Goal: Task Accomplishment & Management: Use online tool/utility

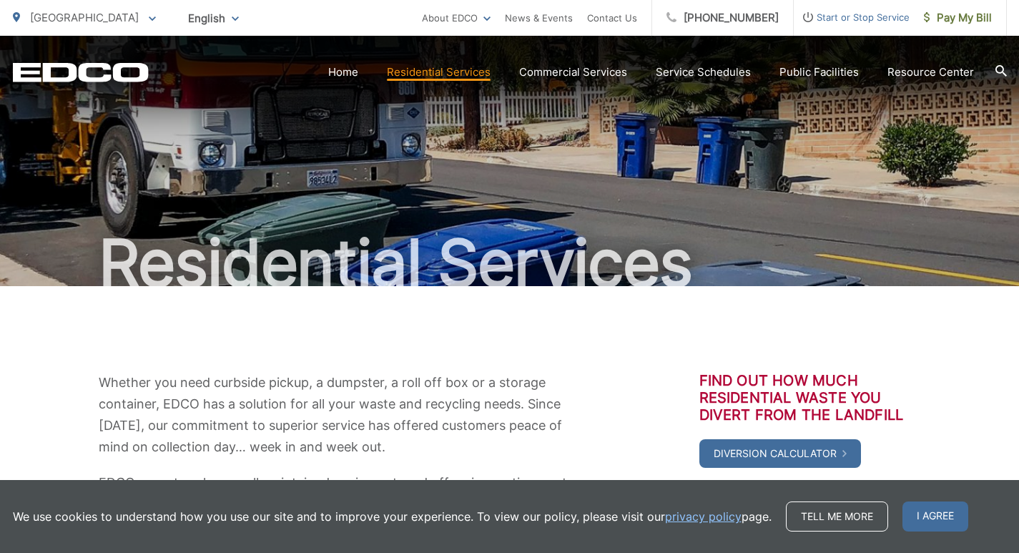
click at [100, 78] on icon "EDCD logo. Return to the homepage." at bounding box center [80, 72] width 135 height 19
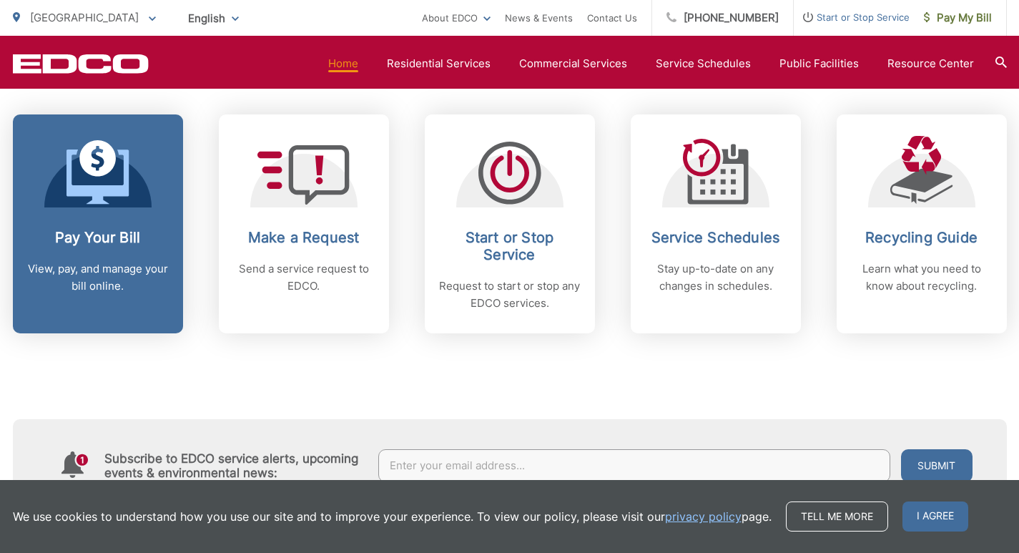
scroll to position [572, 0]
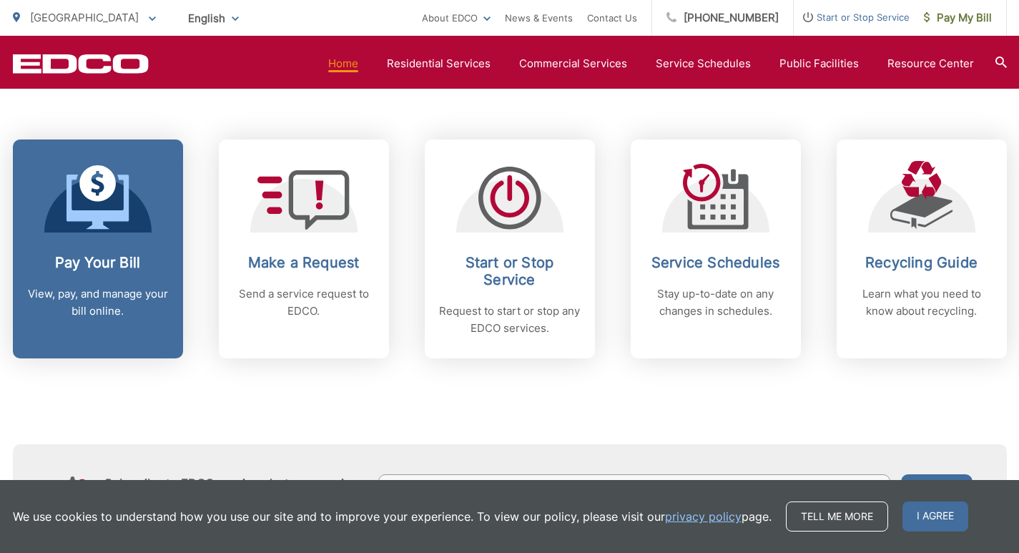
click at [124, 299] on p "View, pay, and manage your bill online." at bounding box center [98, 302] width 142 height 34
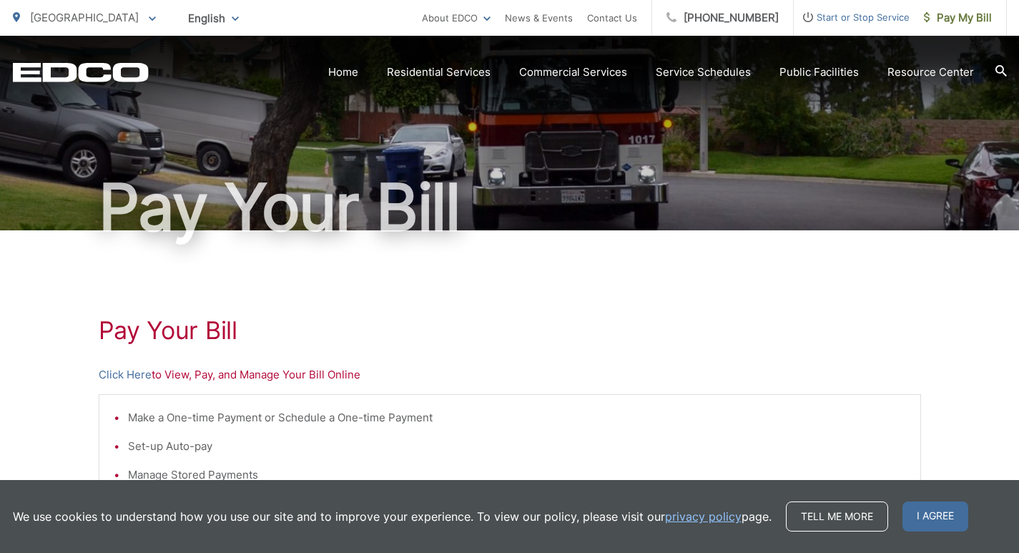
scroll to position [143, 0]
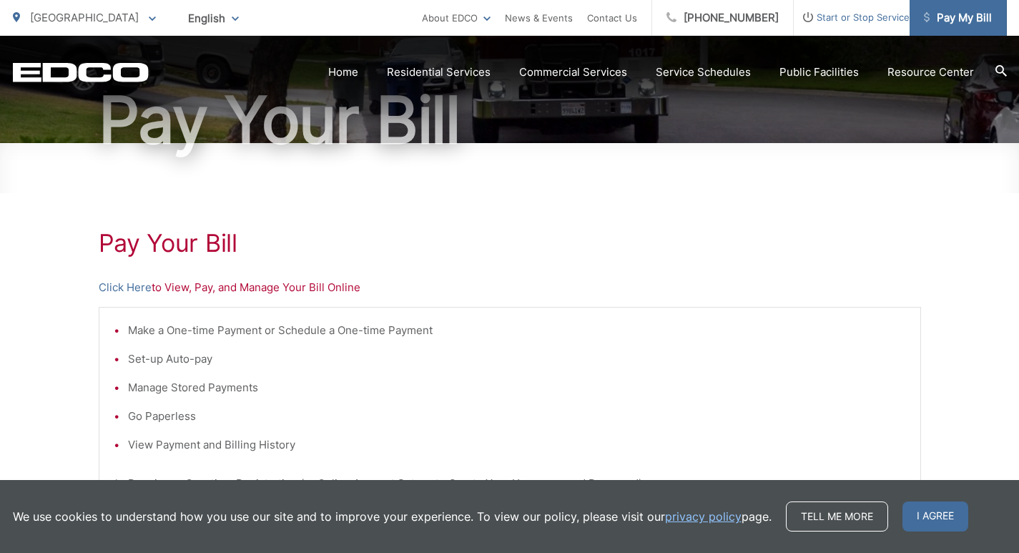
click at [964, 22] on span "Pay My Bill" at bounding box center [958, 17] width 68 height 17
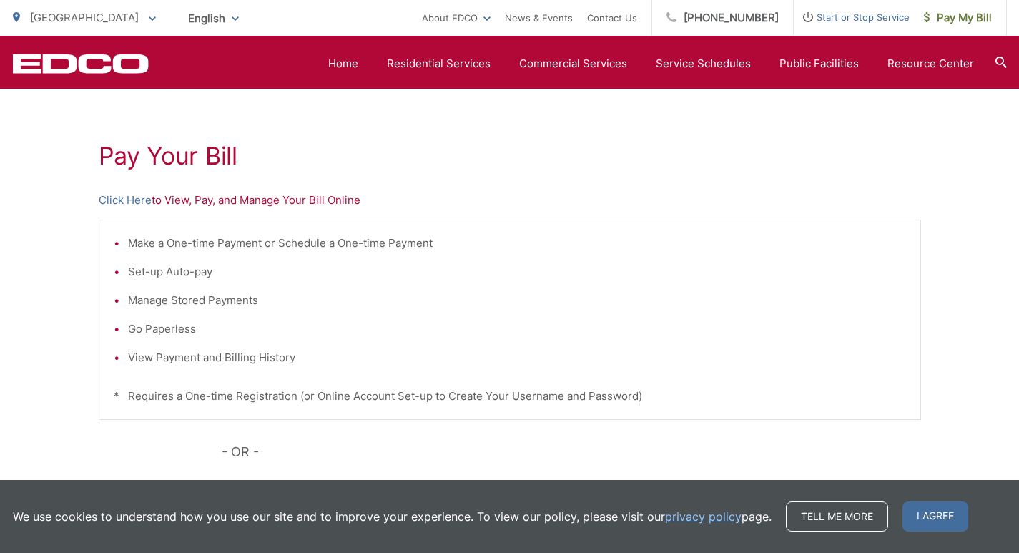
scroll to position [214, 0]
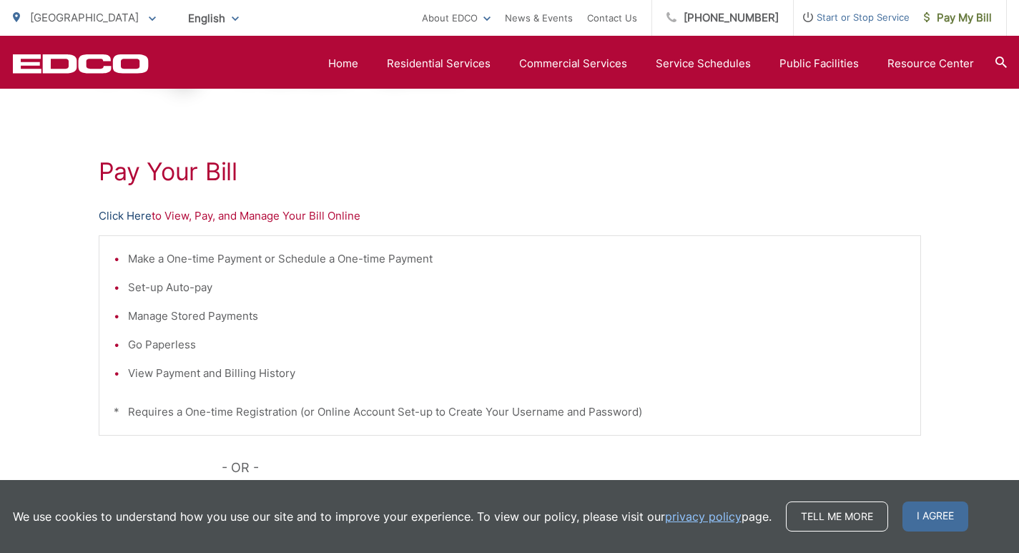
click at [130, 217] on link "Click Here" at bounding box center [125, 215] width 53 height 17
